Goal: Transaction & Acquisition: Purchase product/service

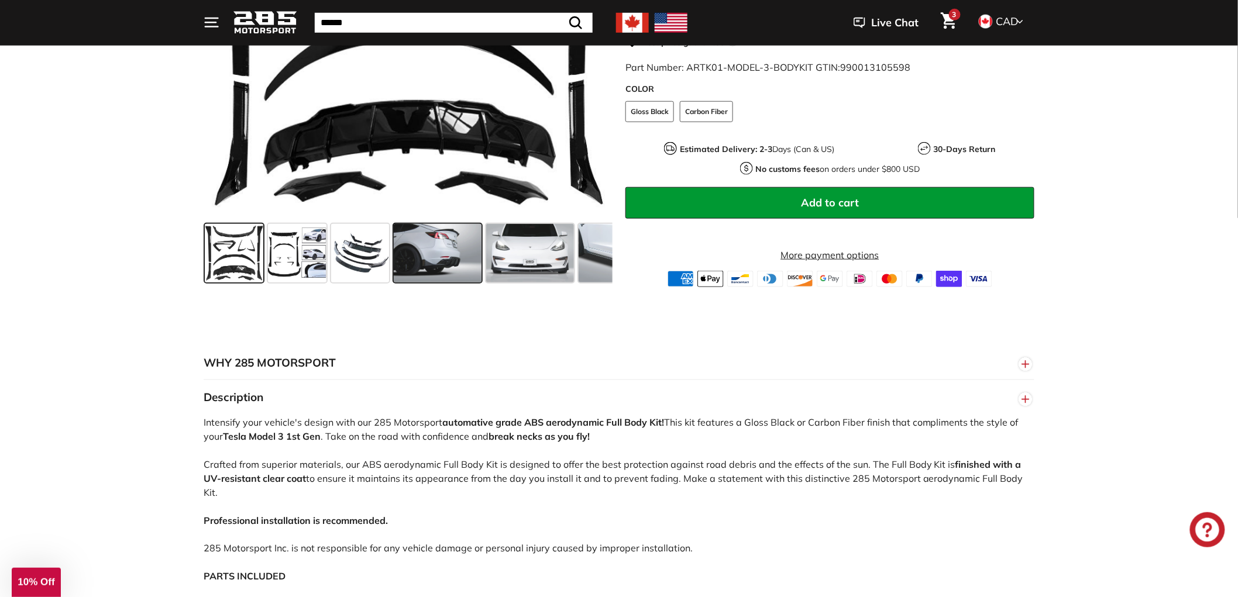
click at [422, 260] on span at bounding box center [438, 253] width 88 height 58
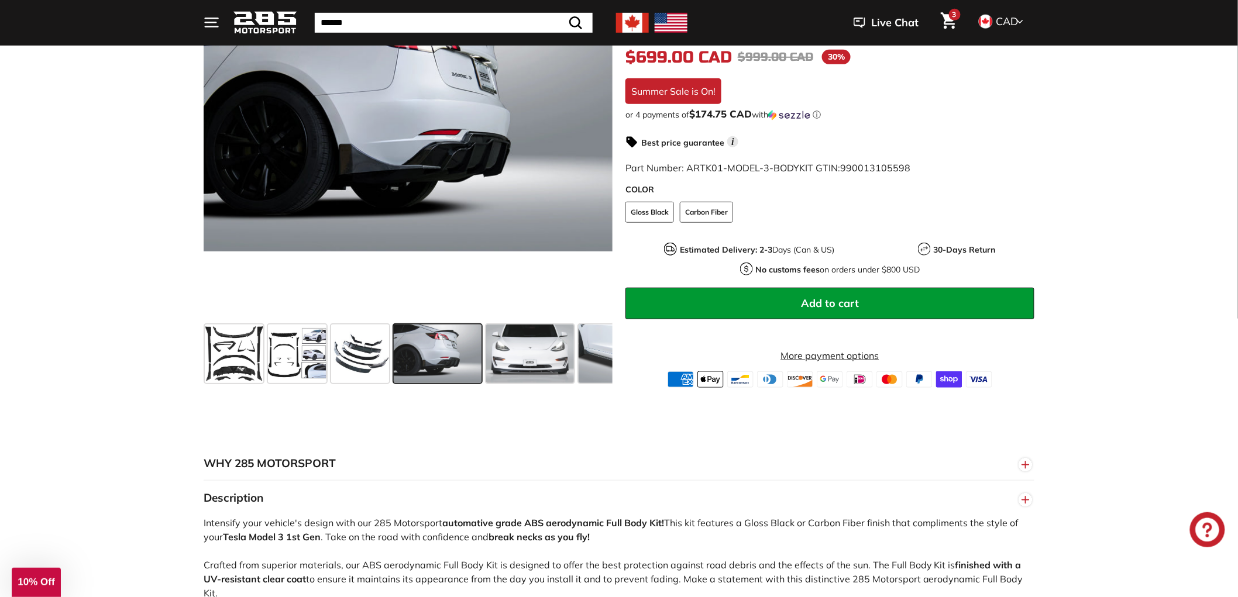
scroll to position [195, 0]
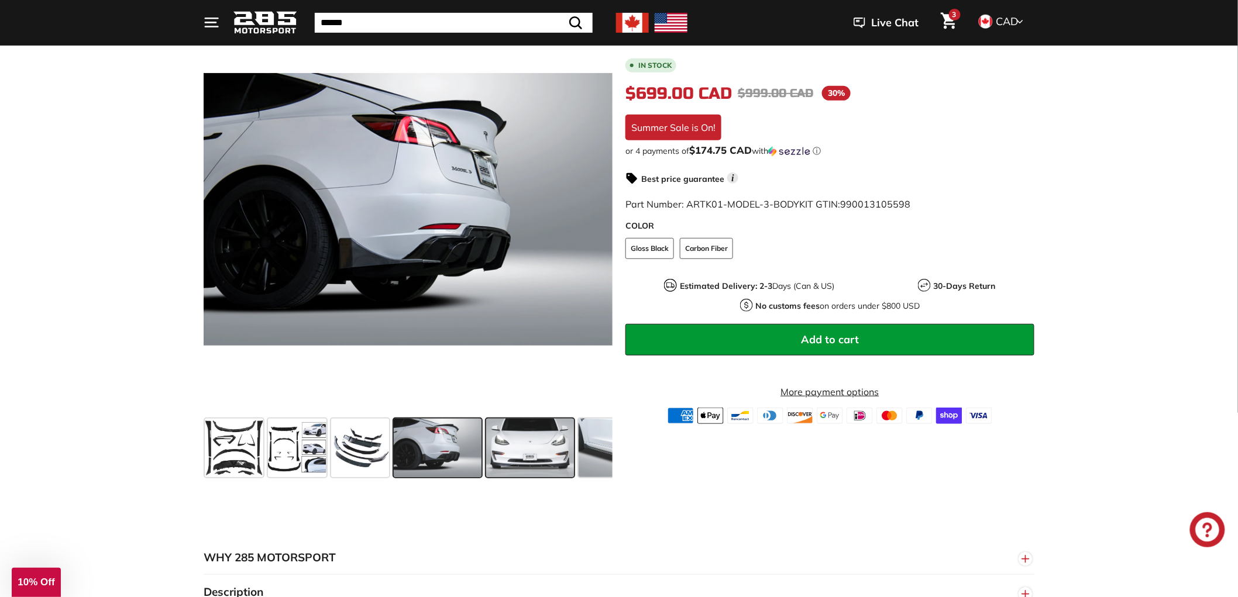
click at [533, 442] on span at bounding box center [530, 448] width 88 height 58
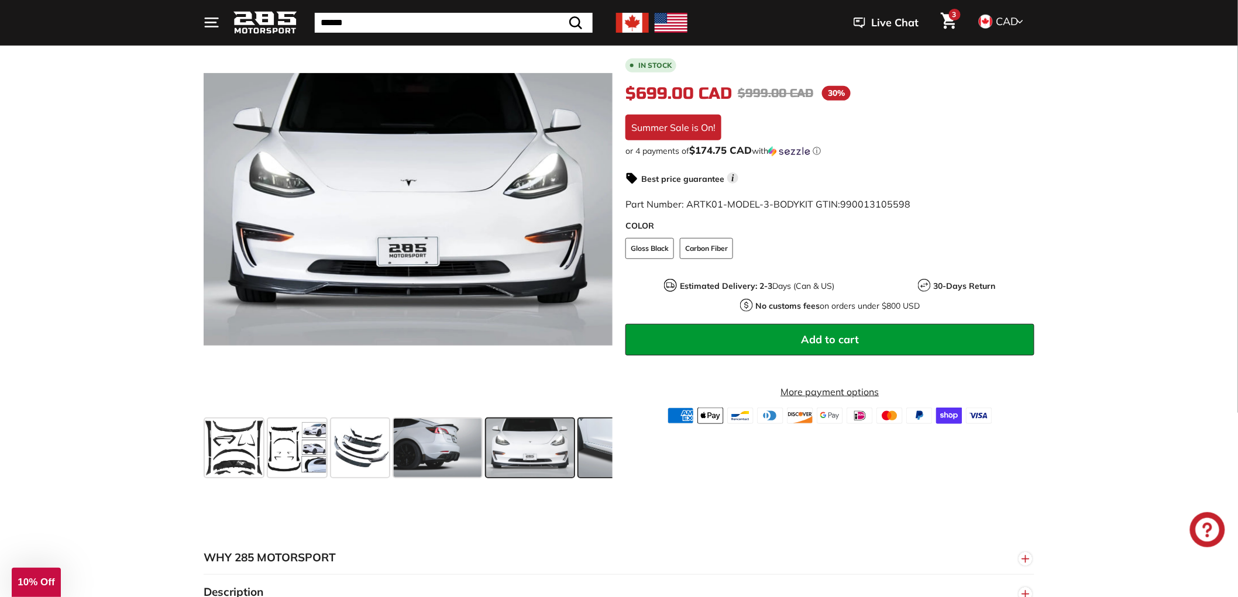
click at [587, 454] on span at bounding box center [622, 448] width 88 height 58
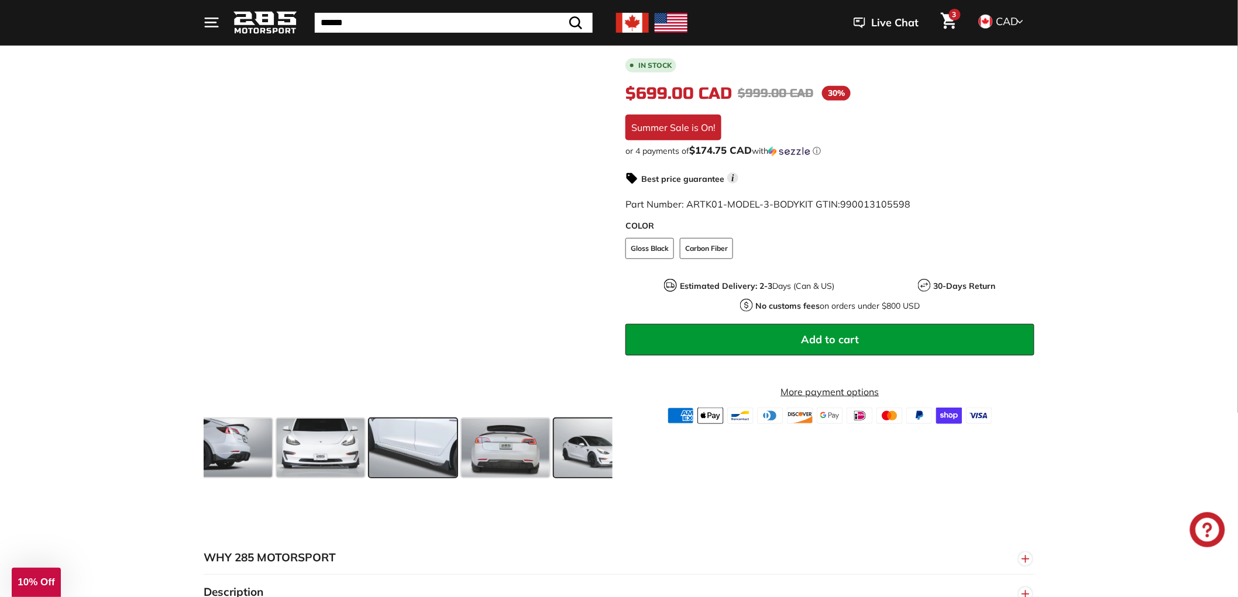
scroll to position [0, 214]
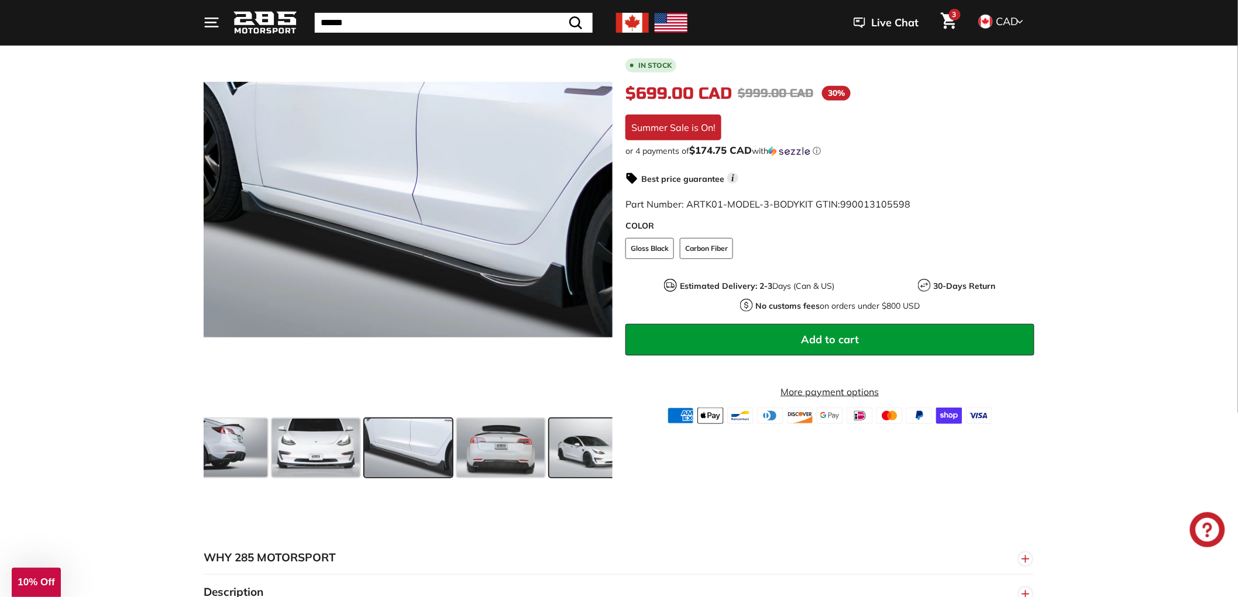
click at [583, 459] on span at bounding box center [593, 448] width 88 height 58
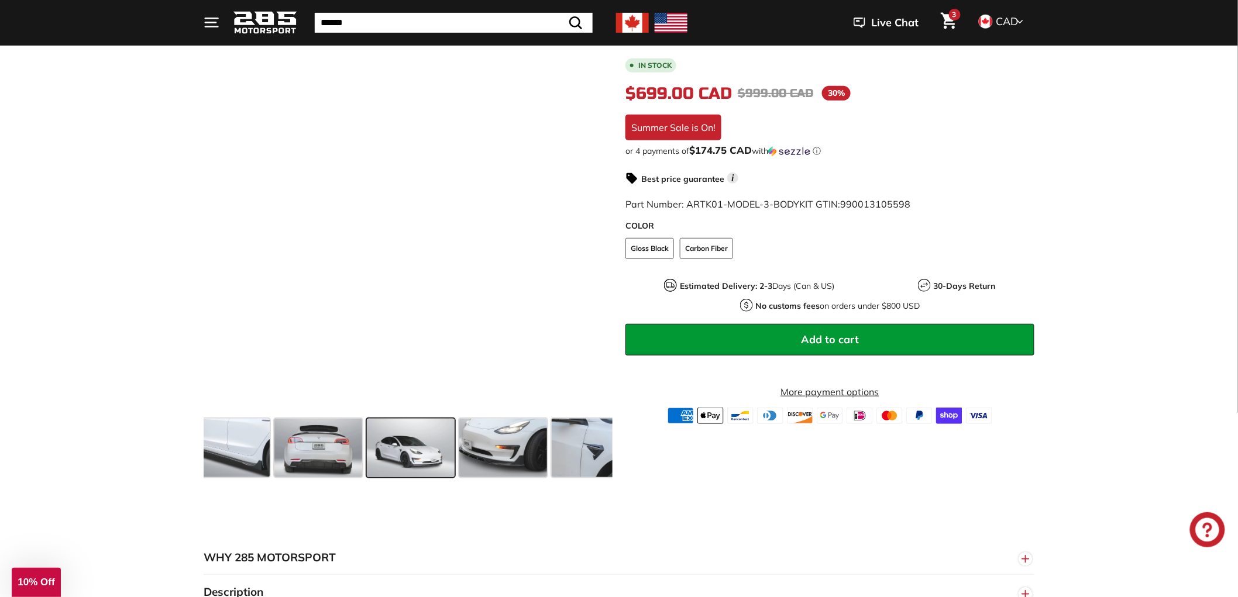
scroll to position [0, 399]
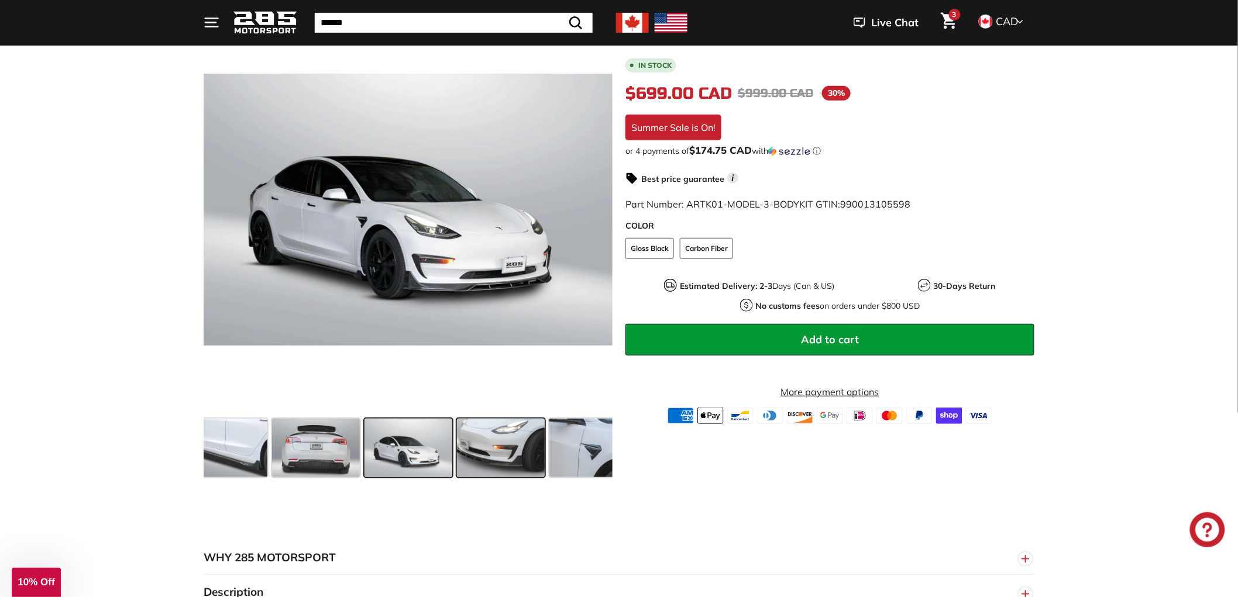
click at [529, 455] on span at bounding box center [501, 448] width 88 height 58
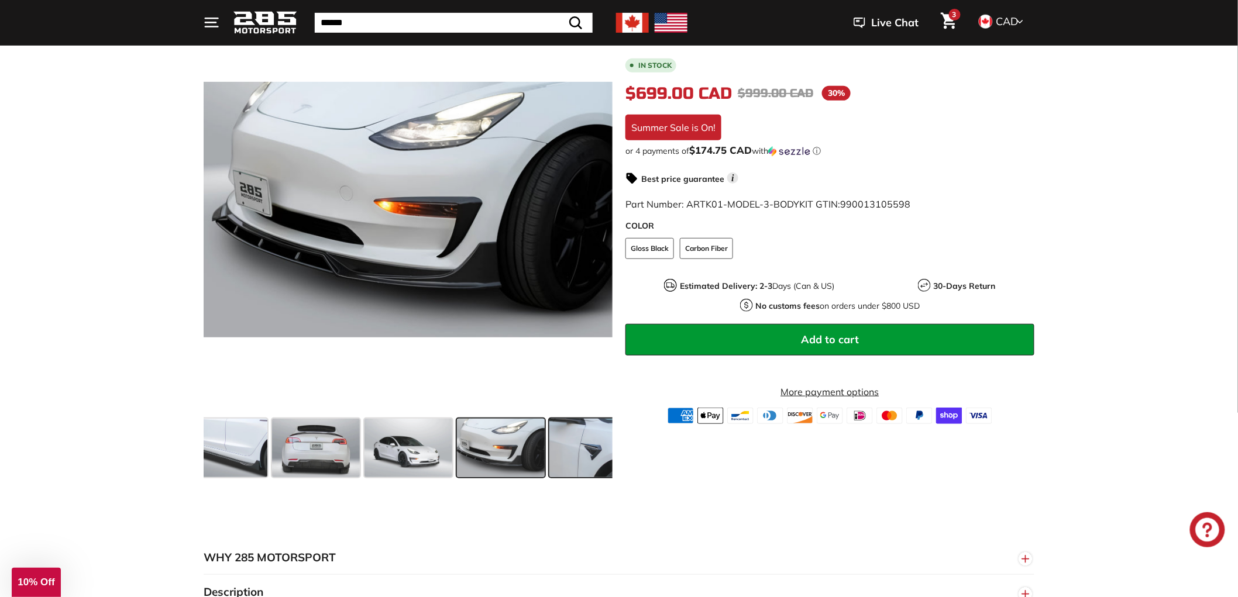
click at [574, 453] on span at bounding box center [593, 448] width 88 height 58
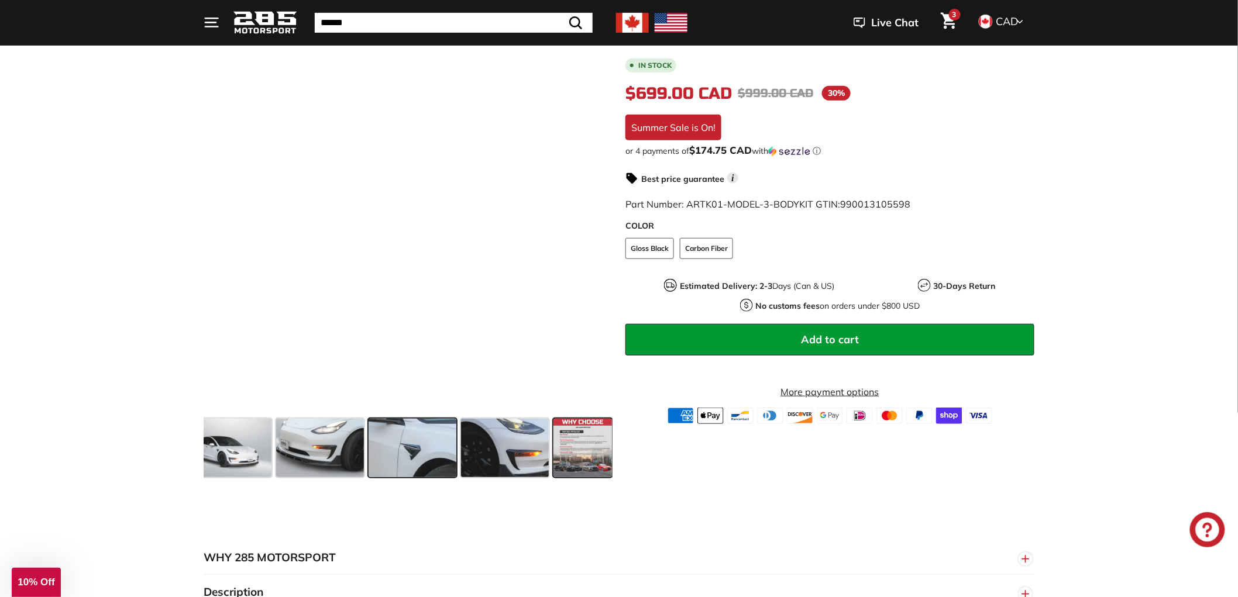
scroll to position [0, 581]
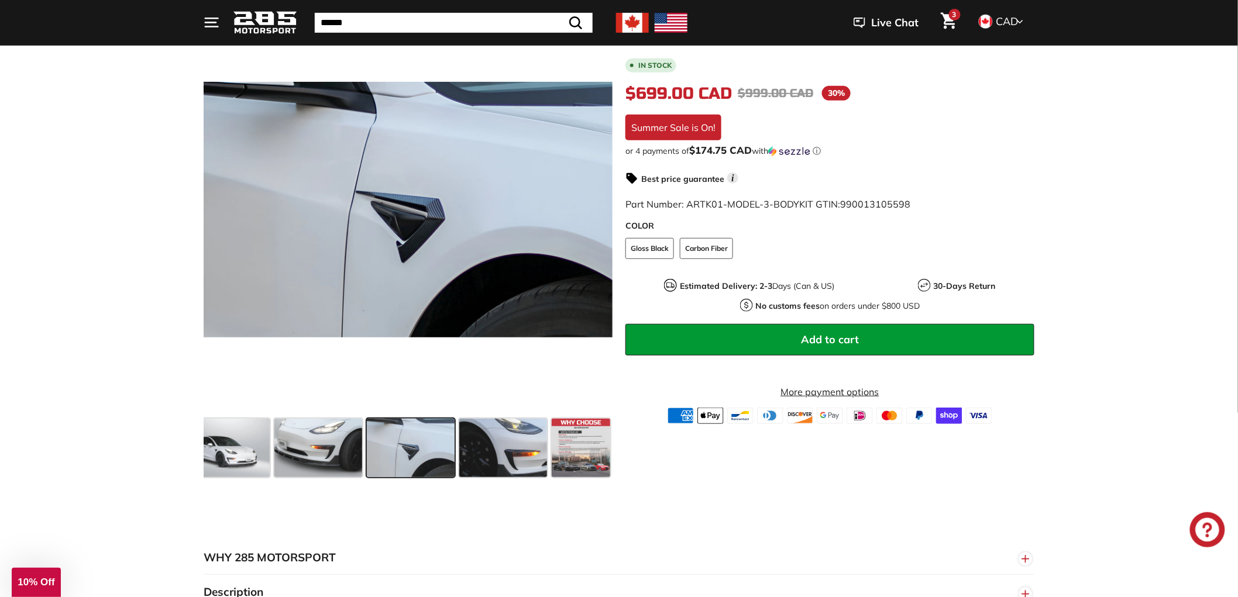
click at [445, 448] on span at bounding box center [411, 448] width 88 height 58
click at [388, 448] on span at bounding box center [411, 448] width 88 height 58
click at [377, 449] on span at bounding box center [411, 448] width 88 height 58
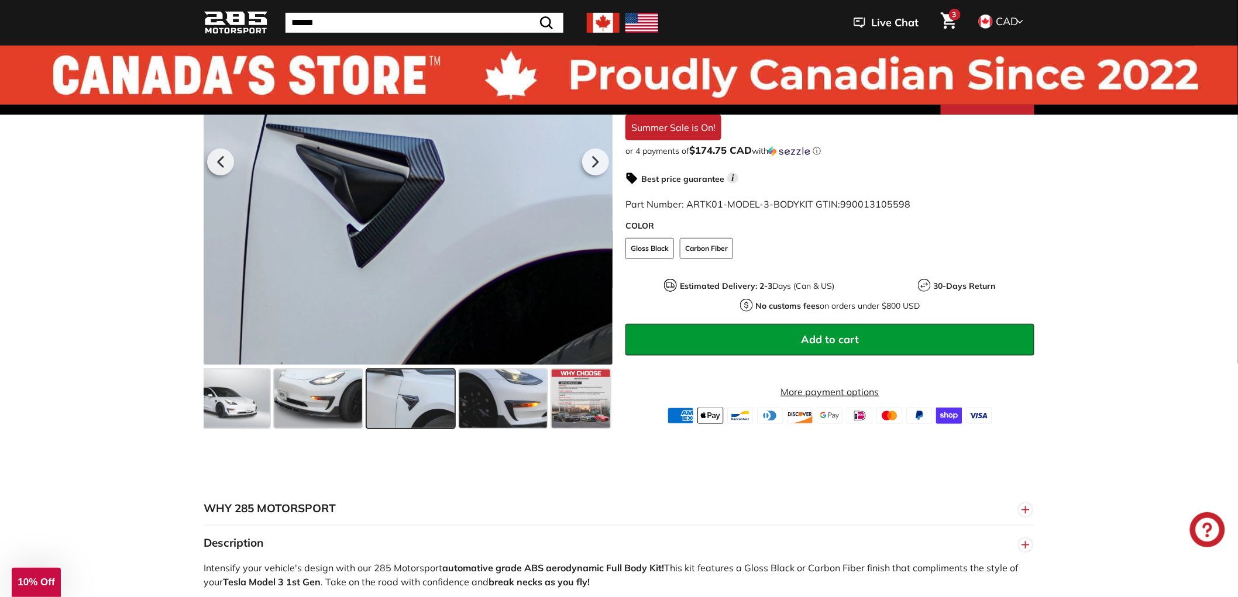
scroll to position [0, 0]
